Goal: Transaction & Acquisition: Purchase product/service

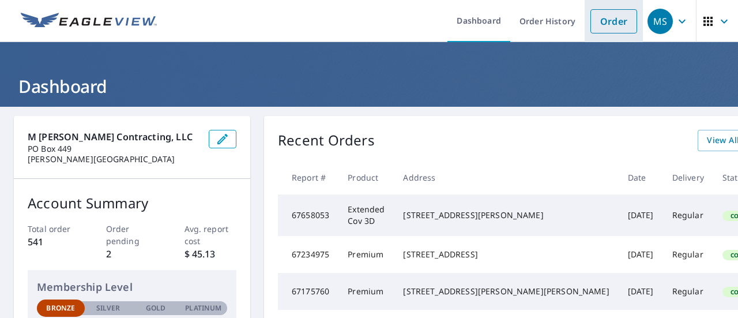
click at [617, 18] on link "Order" at bounding box center [613, 21] width 47 height 24
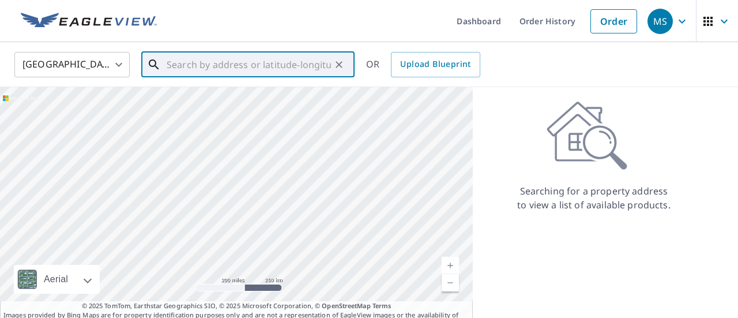
click at [247, 68] on input "text" at bounding box center [249, 64] width 164 height 32
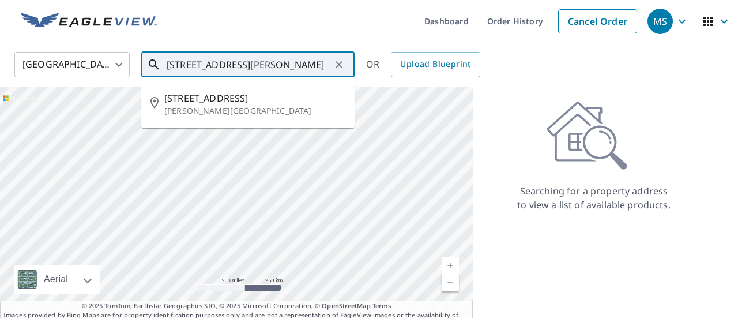
type input "[STREET_ADDRESS][PERSON_NAME]"
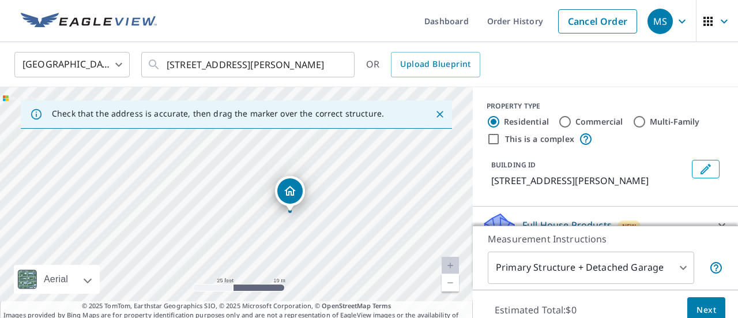
click at [274, 221] on div "[STREET_ADDRESS][PERSON_NAME]" at bounding box center [236, 208] width 473 height 242
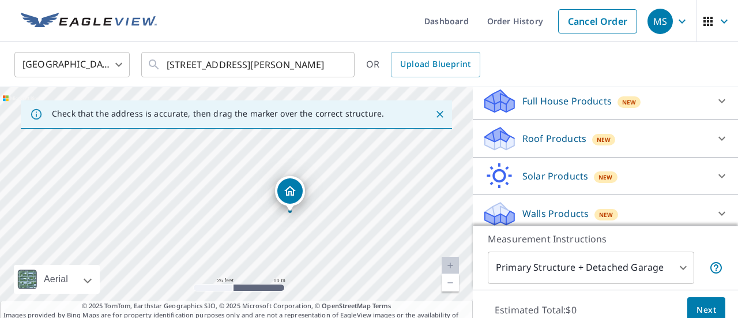
scroll to position [127, 0]
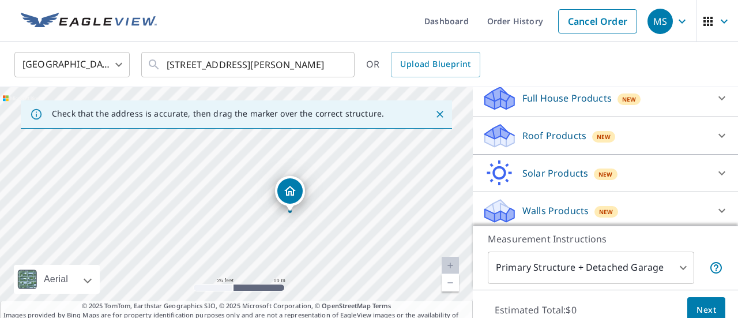
click at [551, 136] on p "Roof Products" at bounding box center [554, 136] width 64 height 14
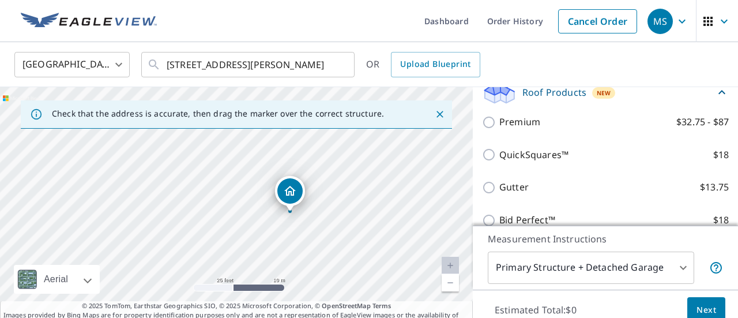
scroll to position [178, 0]
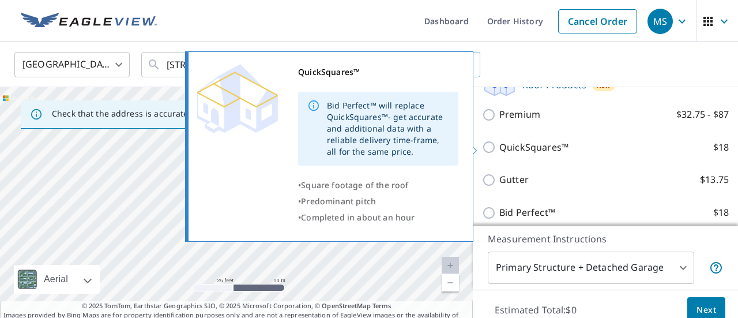
click at [491, 147] on input "QuickSquares™ $18" at bounding box center [490, 147] width 17 height 14
checkbox input "true"
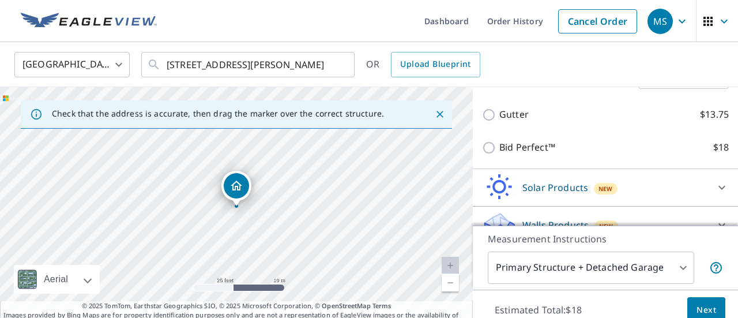
scroll to position [302, 0]
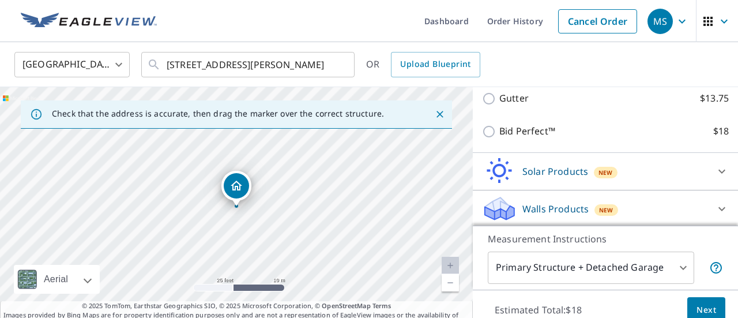
click at [711, 308] on span "Next" at bounding box center [706, 310] width 20 height 14
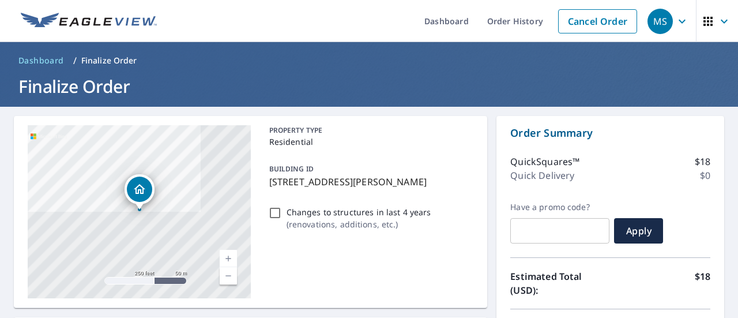
scroll to position [183, 0]
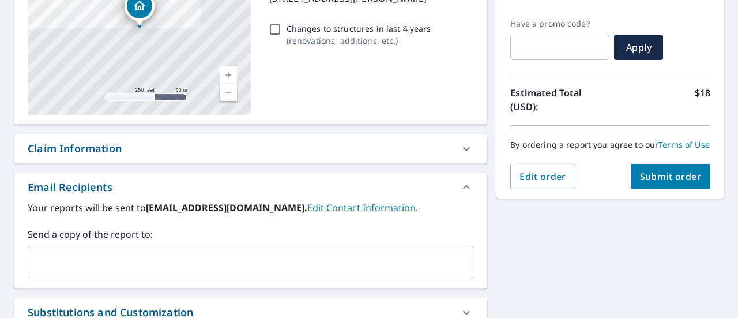
click at [682, 177] on span "Submit order" at bounding box center [671, 176] width 62 height 13
